Goal: Obtain resource: Obtain resource

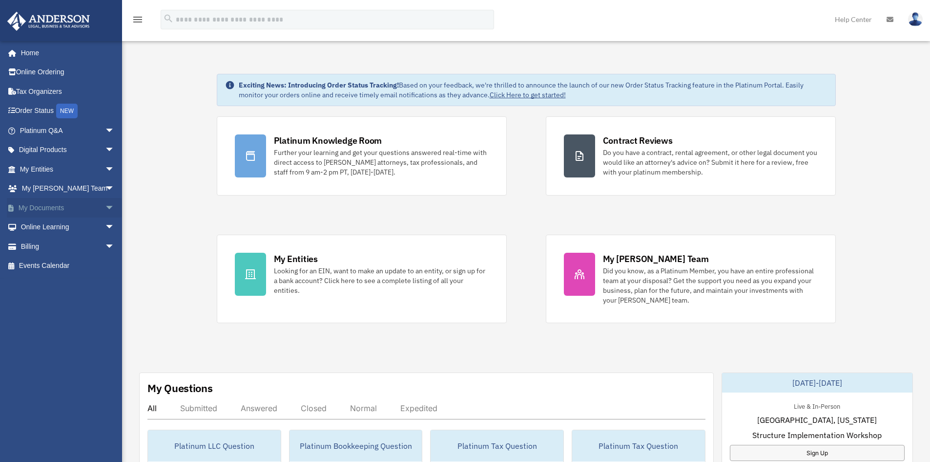
click at [54, 209] on link "My Documents arrow_drop_down" at bounding box center [68, 208] width 123 height 20
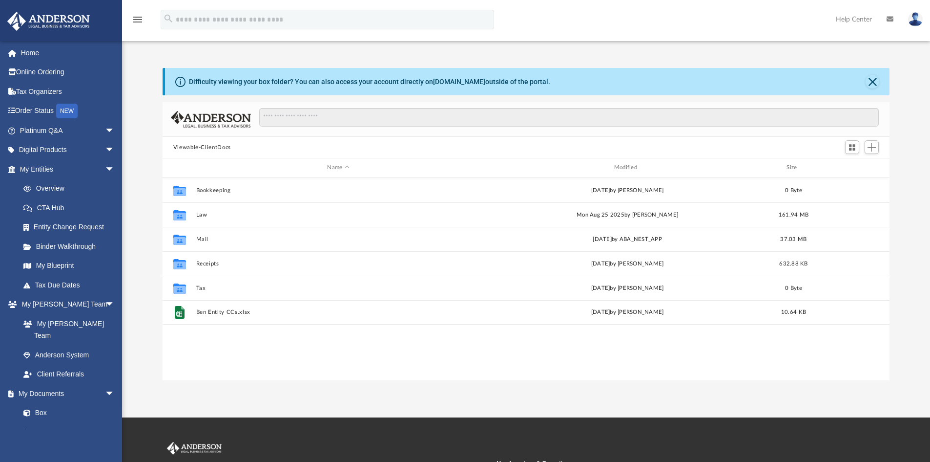
scroll to position [215, 720]
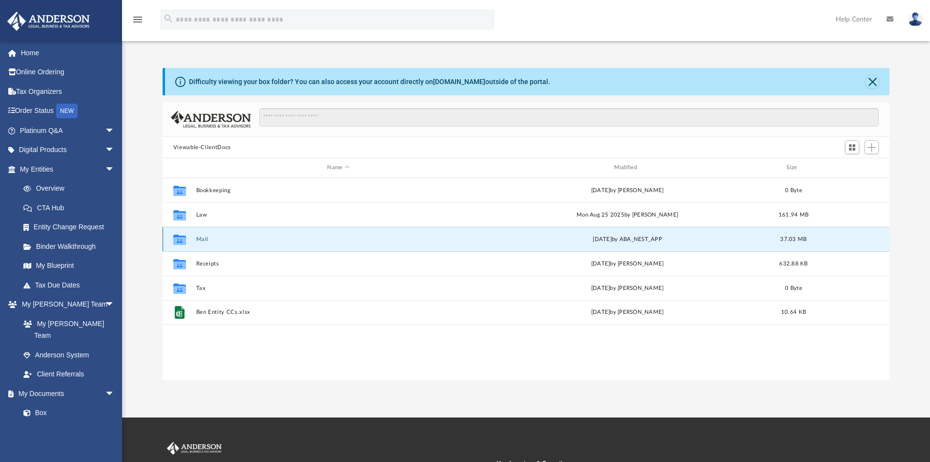
click at [210, 238] on button "Mail" at bounding box center [338, 239] width 285 height 6
click at [195, 240] on div "Collaborated Folder Mail Fri Sep 5 2025 by ABA_NEST_APP 37.03 MB" at bounding box center [527, 239] width 728 height 24
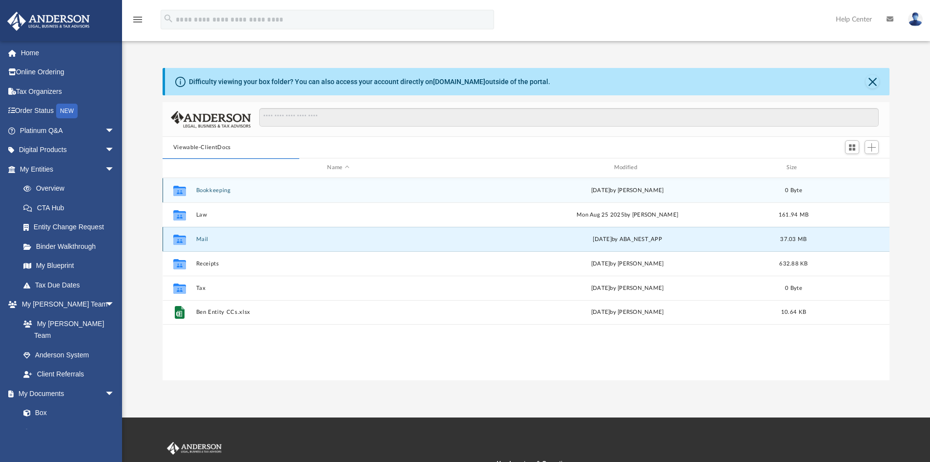
click at [198, 240] on button "Mail" at bounding box center [338, 239] width 285 height 6
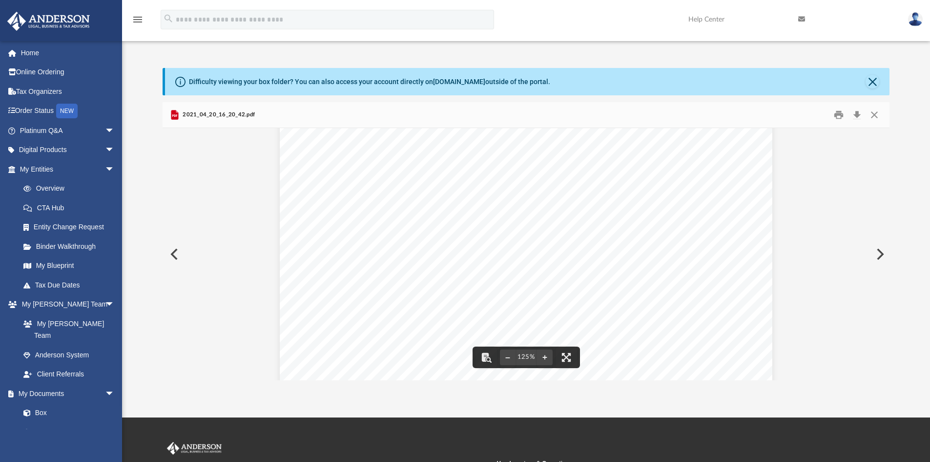
scroll to position [0, 0]
click at [875, 116] on button "Close" at bounding box center [875, 114] width 18 height 15
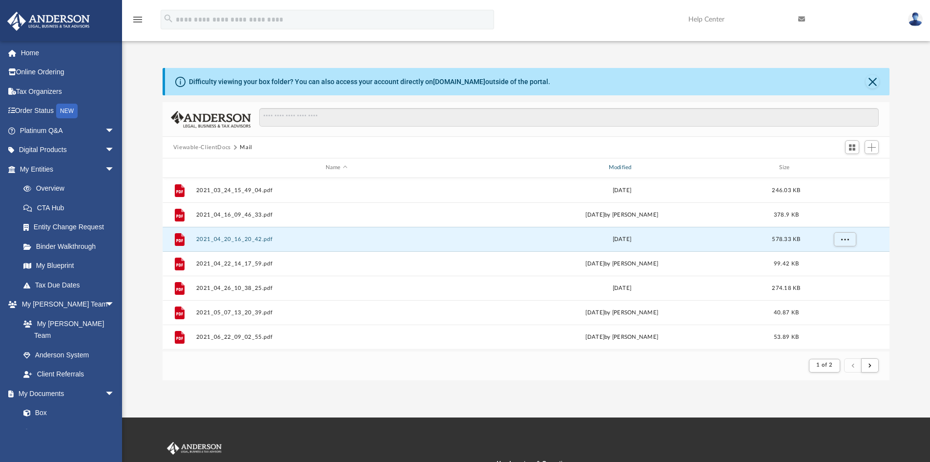
click at [617, 166] on div "Modified" at bounding box center [621, 167] width 281 height 9
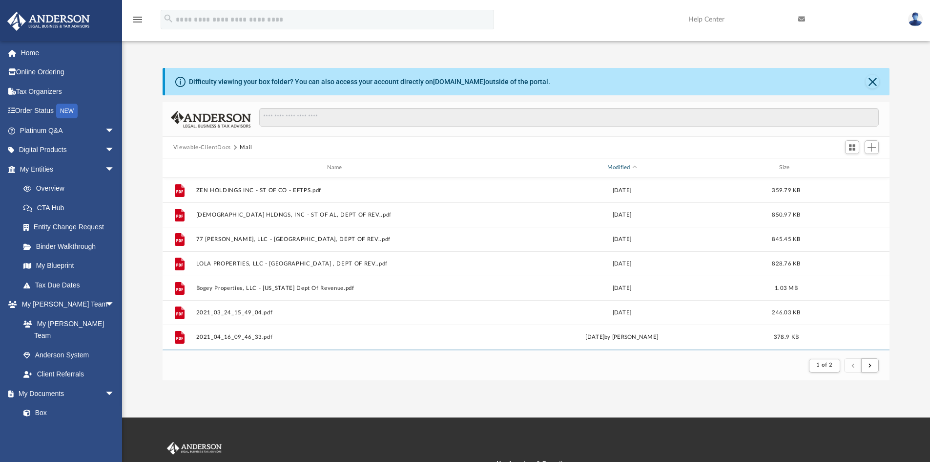
click at [621, 167] on div "Modified" at bounding box center [621, 167] width 281 height 9
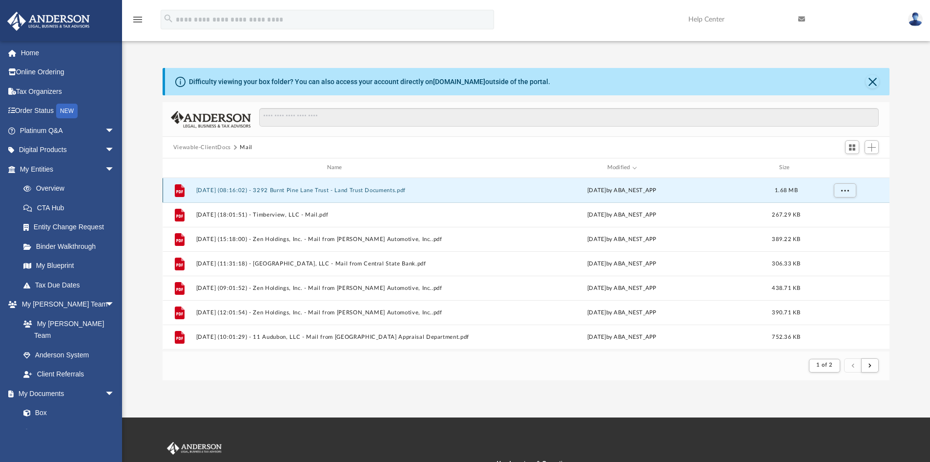
click at [375, 190] on button "2025.09.05 (08:16:02) - 3292 Burnt Pine Lane Trust - Land Trust Documents.pdf" at bounding box center [336, 190] width 281 height 6
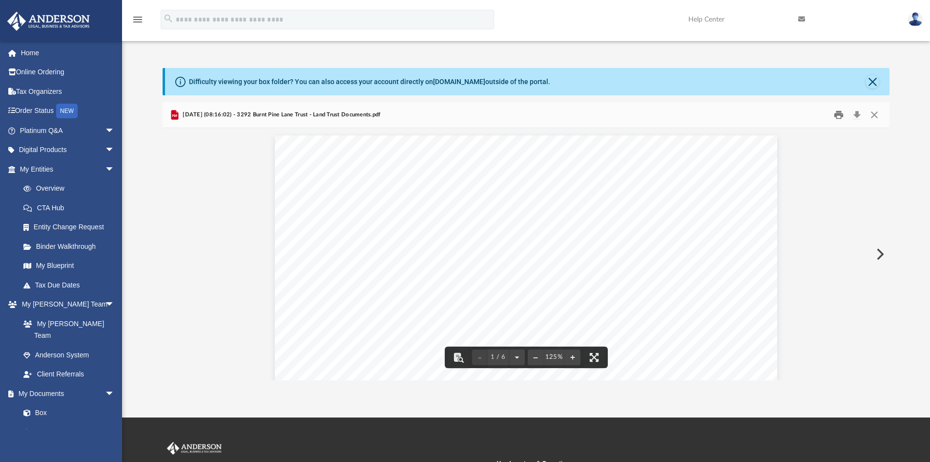
click at [837, 113] on button "Print" at bounding box center [839, 114] width 20 height 15
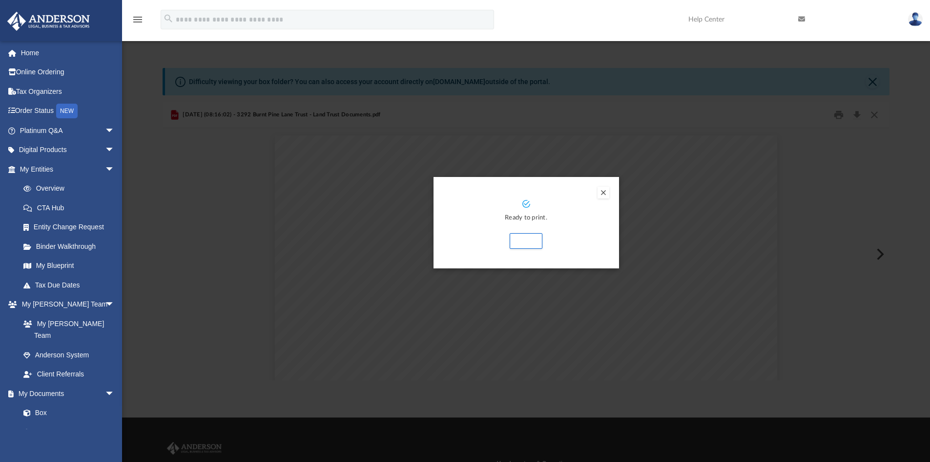
click at [292, 250] on div "Preview" at bounding box center [465, 231] width 930 height 462
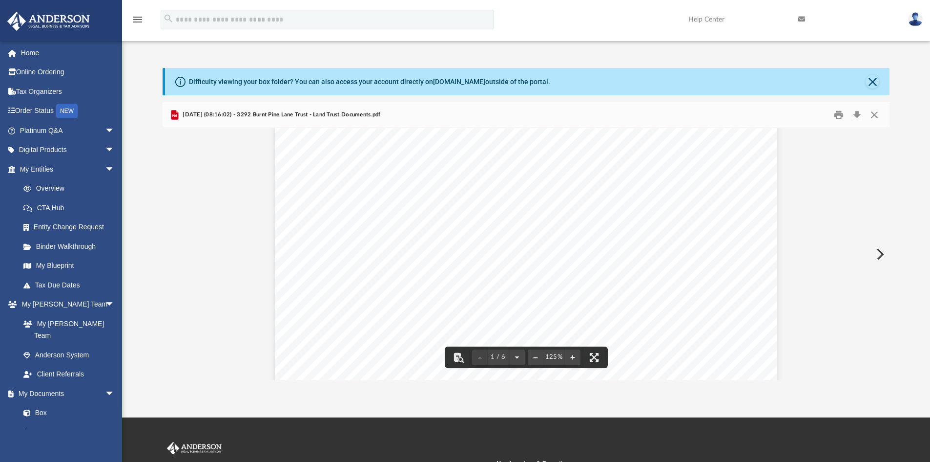
scroll to position [147, 0]
click at [840, 113] on button "Print" at bounding box center [839, 114] width 20 height 15
